Goal: Task Accomplishment & Management: Manage account settings

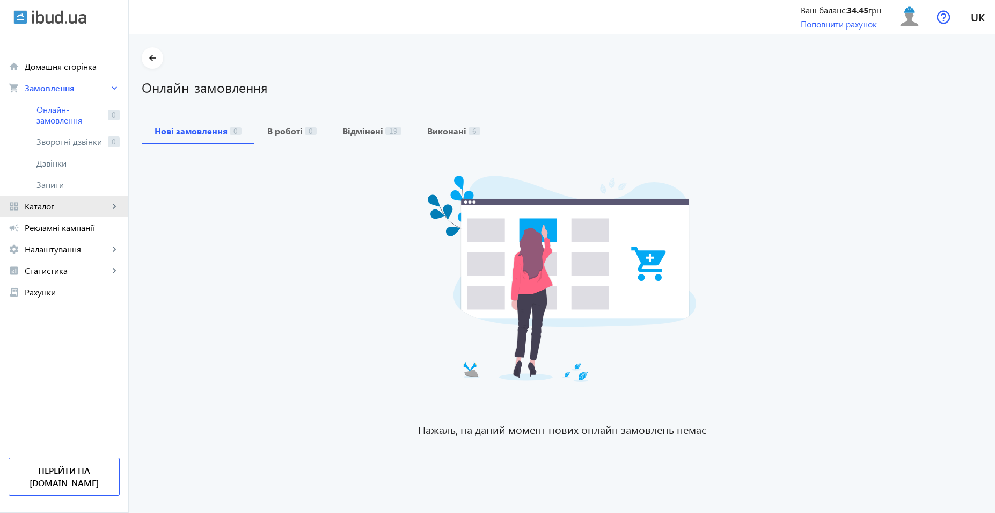
click at [63, 202] on span "Каталог" at bounding box center [67, 206] width 84 height 11
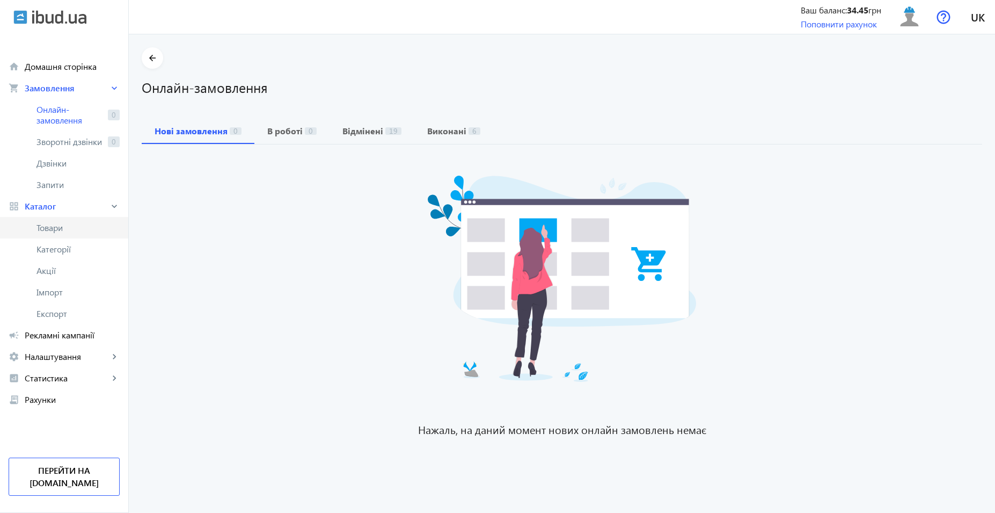
click at [92, 232] on span "Товари" at bounding box center [78, 227] width 83 height 11
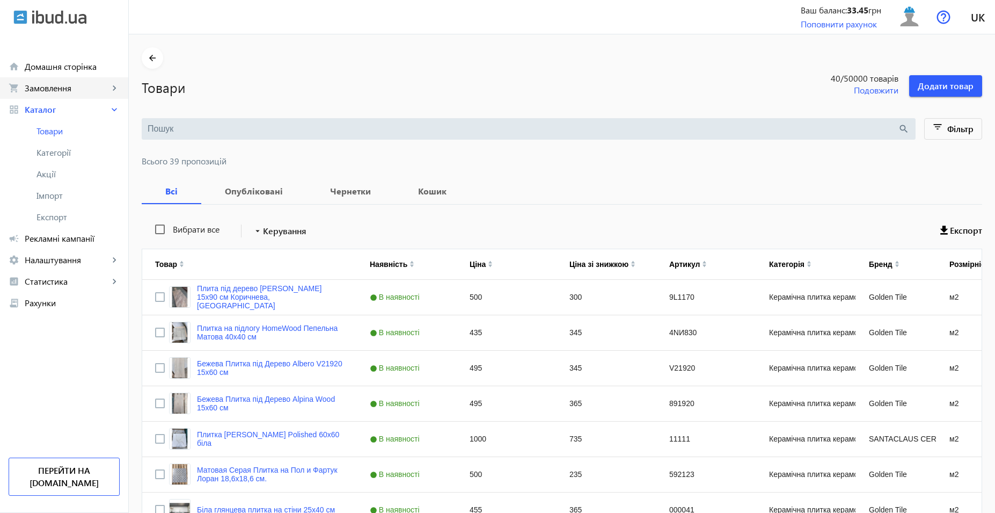
click at [52, 85] on span "Замовлення" at bounding box center [67, 88] width 84 height 11
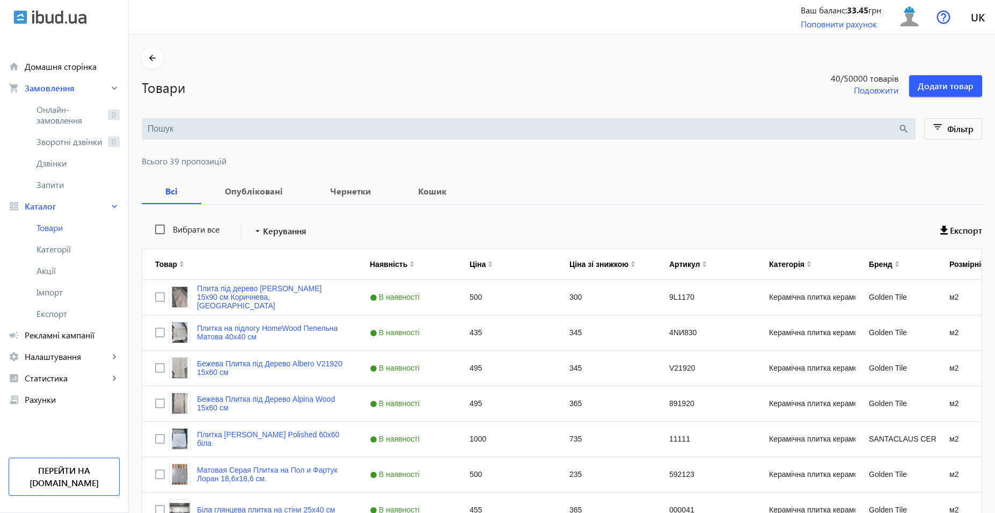
click at [60, 113] on span "Онлайн-замовлення" at bounding box center [70, 114] width 67 height 21
